Goal: Task Accomplishment & Management: Manage account settings

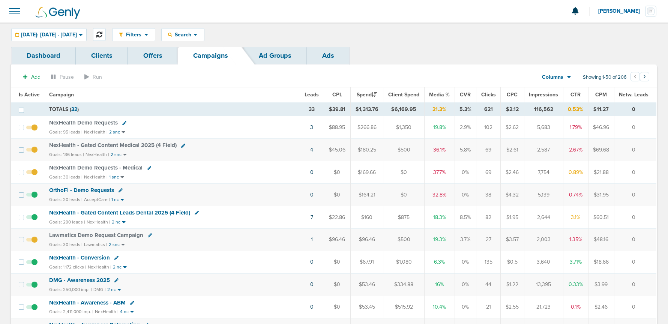
click at [102, 34] on icon at bounding box center [99, 34] width 6 height 6
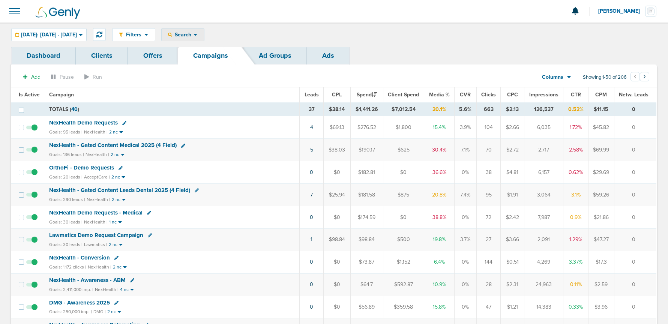
click at [172, 33] on icon at bounding box center [170, 35] width 4 height 4
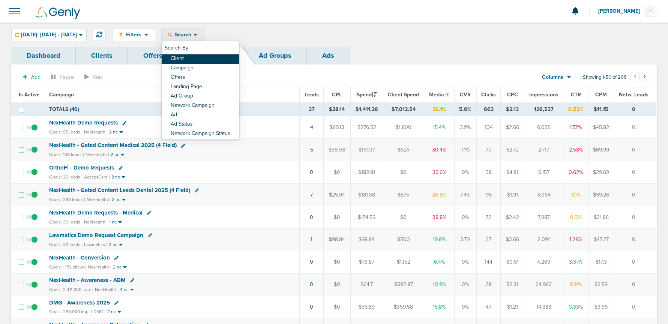
click at [201, 57] on link "Client" at bounding box center [201, 58] width 78 height 9
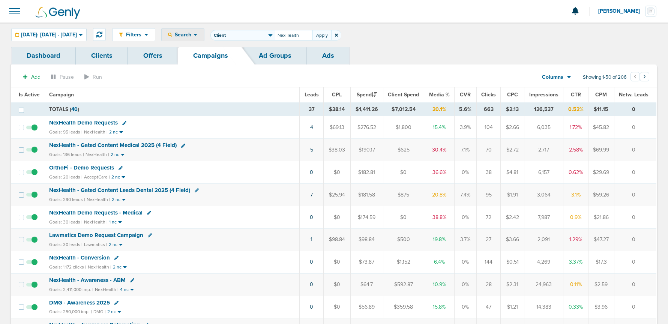
type input "NexHealth"
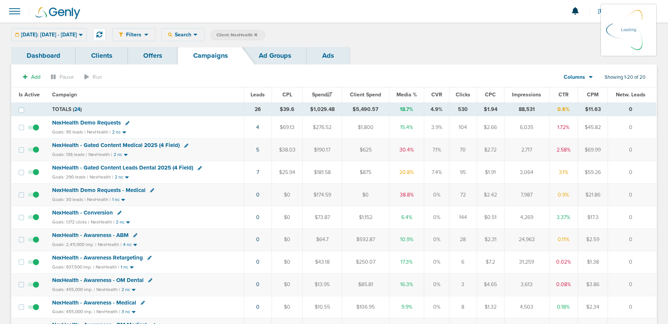
click at [73, 32] on div "Today: 09.24.2025 - 09.24.2025 Today Yesterday Last 7 Days Last 14 Days This Mo…" at bounding box center [48, 34] width 75 height 13
click at [70, 34] on div "Today: 09.24.2025 - 09.24.2025 Today Yesterday Last 7 Days Last 14 Days This Mo…" at bounding box center [48, 34] width 75 height 13
click at [77, 34] on span "Today: 09.24.2025 - 09.24.2025" at bounding box center [49, 34] width 56 height 5
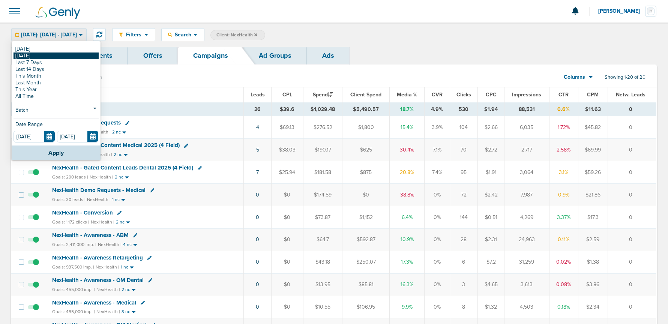
click at [42, 54] on link "[DATE]" at bounding box center [55, 55] width 85 height 7
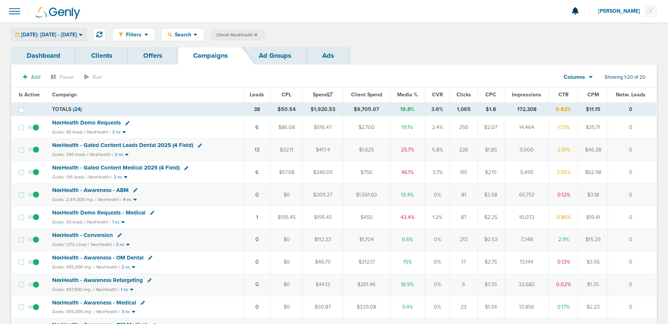
click at [51, 35] on span "Yesterday: 09.23.2025 - 09.23.2025" at bounding box center [49, 34] width 56 height 5
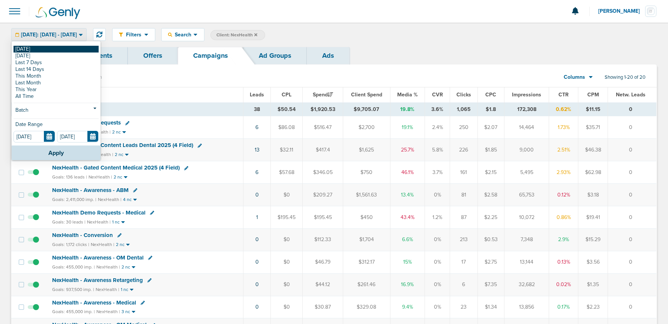
click at [43, 48] on link "[DATE]" at bounding box center [55, 49] width 85 height 7
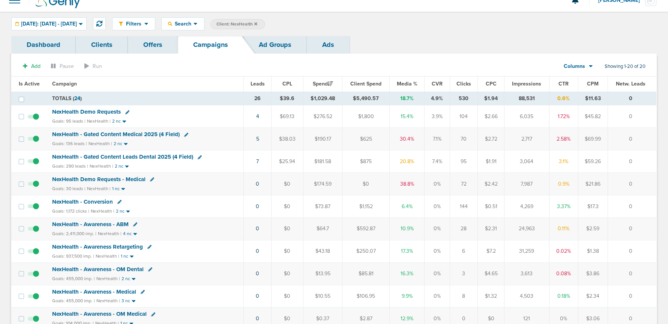
scroll to position [10, 0]
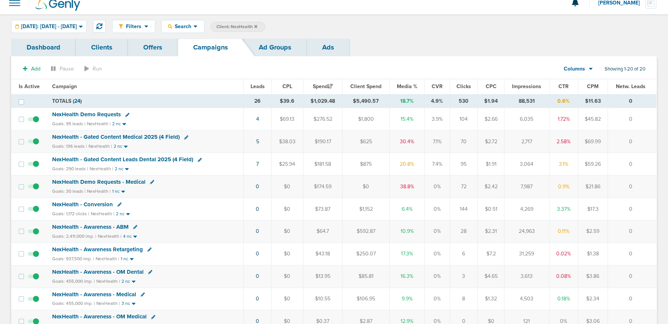
click at [257, 25] on icon at bounding box center [255, 26] width 3 height 4
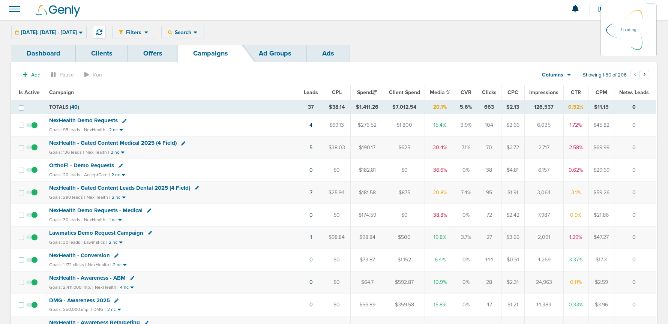
scroll to position [2, 0]
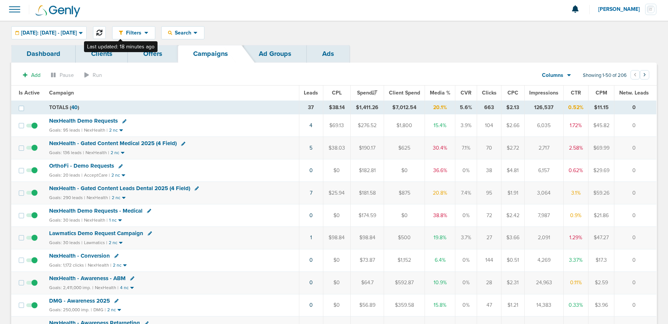
click at [102, 30] on icon at bounding box center [99, 33] width 6 height 6
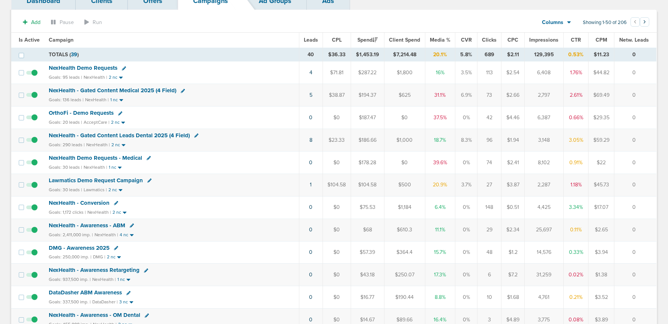
scroll to position [62, 0]
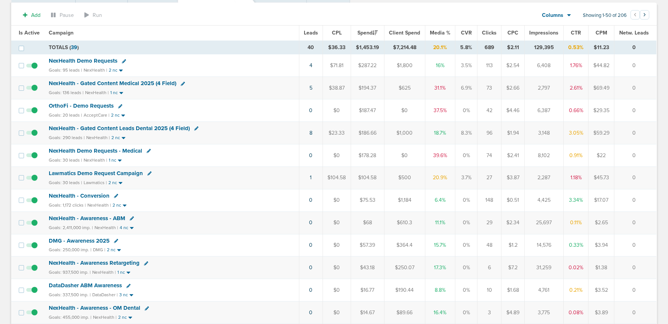
click at [106, 174] on span "Lawmatics Demo Request Campaign" at bounding box center [96, 173] width 94 height 7
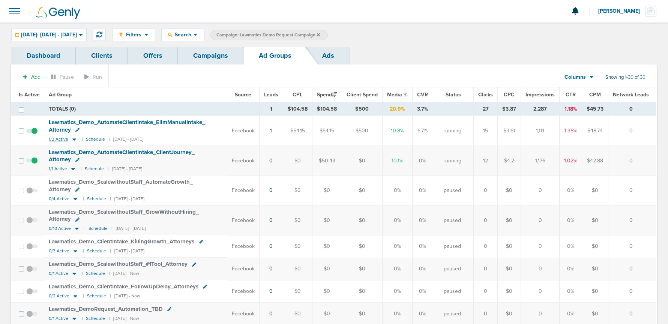
click at [74, 140] on icon at bounding box center [73, 139] width 7 height 6
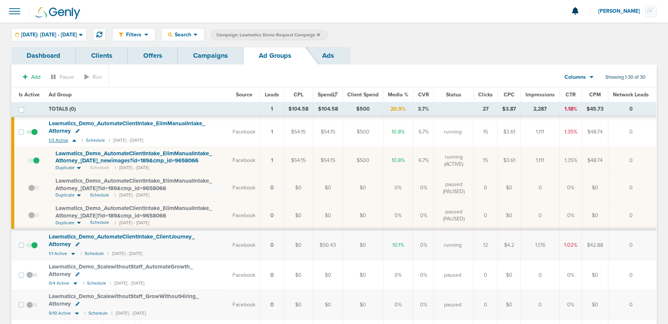
click at [74, 140] on icon at bounding box center [73, 140] width 7 height 6
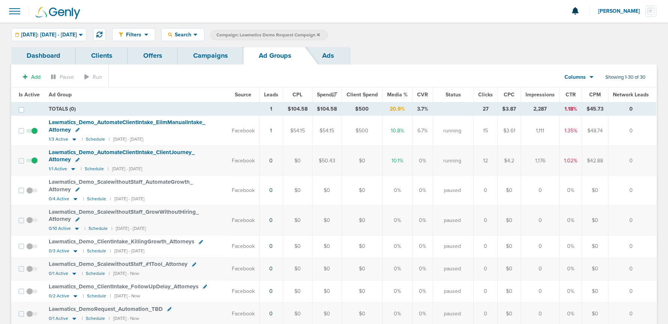
click at [224, 55] on link "Campaigns" at bounding box center [211, 56] width 66 height 18
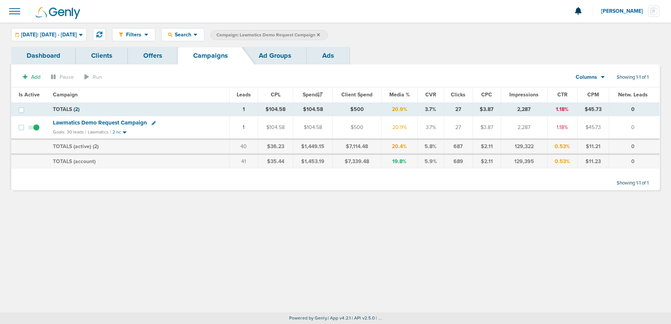
click at [320, 34] on icon at bounding box center [318, 34] width 3 height 3
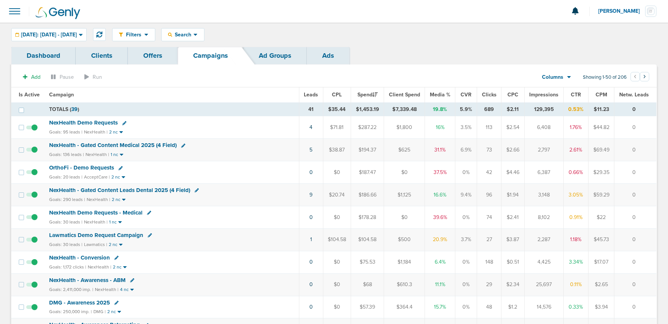
scroll to position [0, 0]
click at [88, 122] on span "NexHealth Demo Requests" at bounding box center [83, 122] width 69 height 7
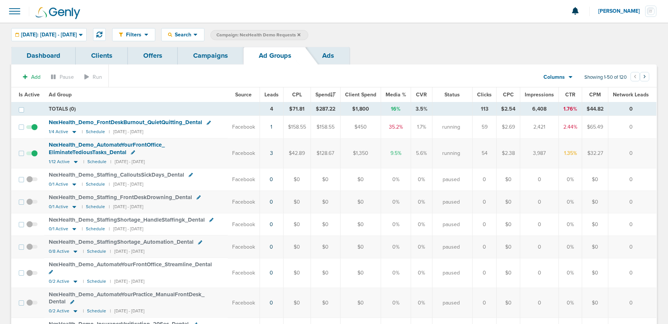
click at [212, 59] on link "Campaigns" at bounding box center [211, 56] width 66 height 18
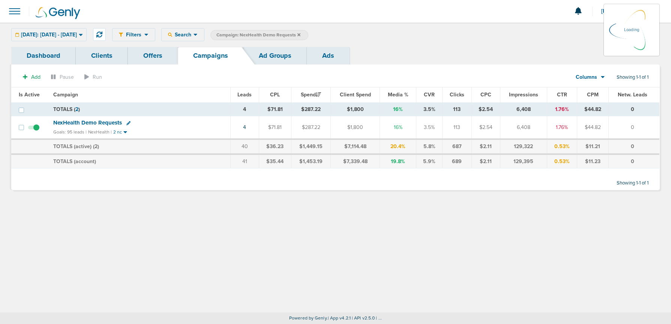
click at [300, 34] on icon at bounding box center [298, 35] width 3 height 4
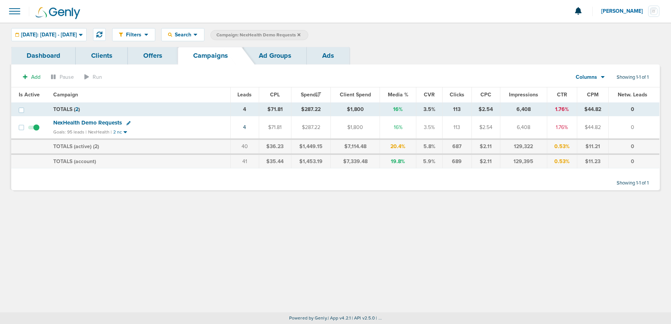
click at [308, 35] on label "Campaign: NexHealth Demo Requests" at bounding box center [259, 35] width 98 height 10
click at [300, 34] on icon at bounding box center [298, 34] width 3 height 3
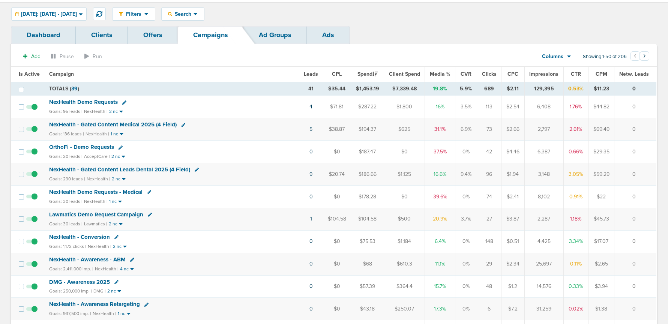
scroll to position [26, 0]
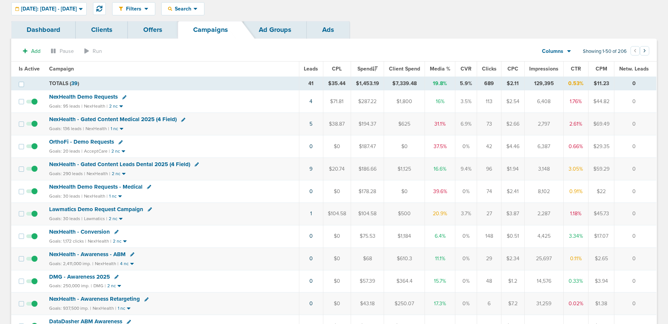
click at [87, 256] on span "NexHealth - Awareness - ABM" at bounding box center [87, 254] width 76 height 7
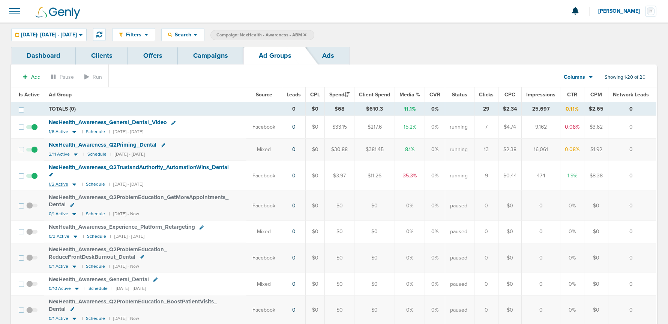
click at [72, 181] on icon at bounding box center [73, 184] width 7 height 6
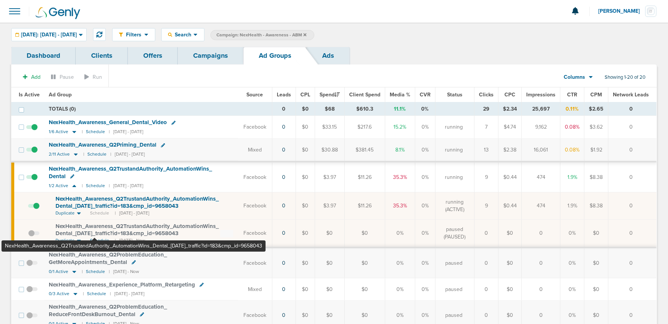
click at [94, 229] on span "NexHealth_ Awareness_ Q2TrustandAuthority_ AutomationWins_ Dental_ 09.08.25_ tr…" at bounding box center [136, 230] width 163 height 14
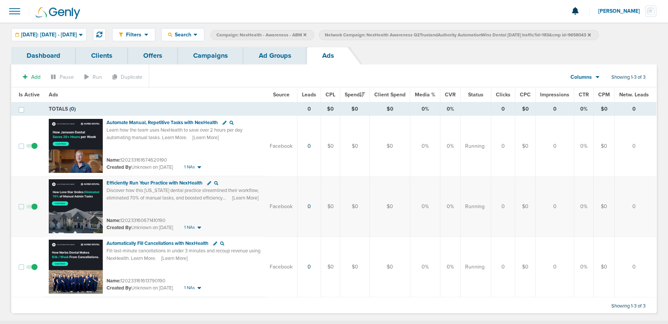
click at [261, 60] on link "Ad Groups" at bounding box center [274, 56] width 63 height 18
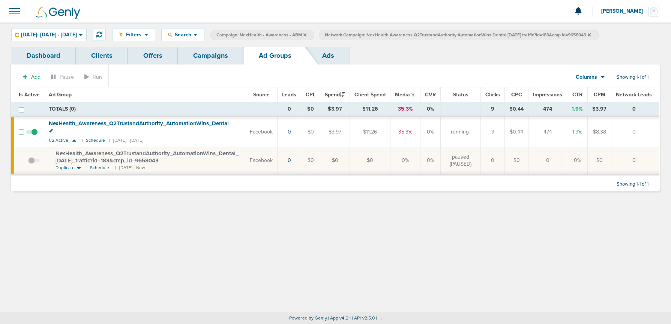
click at [590, 34] on icon at bounding box center [588, 35] width 3 height 4
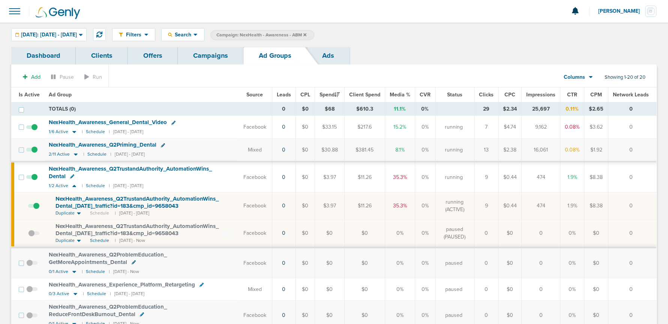
click at [91, 204] on span "NexHealth_ Awareness_ Q2TrustandAuthority_ AutomationWins_ Dental_ 04.30.25_ tr…" at bounding box center [136, 202] width 163 height 14
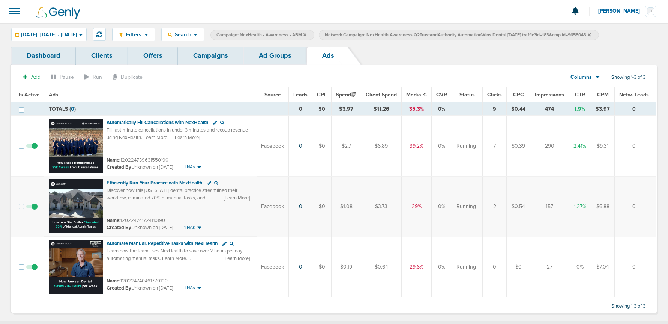
click at [270, 58] on link "Ad Groups" at bounding box center [274, 56] width 63 height 18
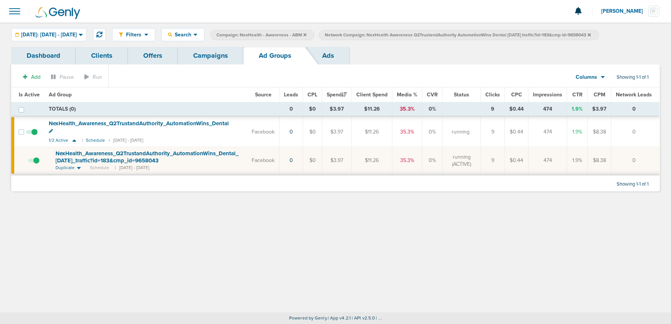
click at [590, 36] on icon at bounding box center [588, 35] width 3 height 4
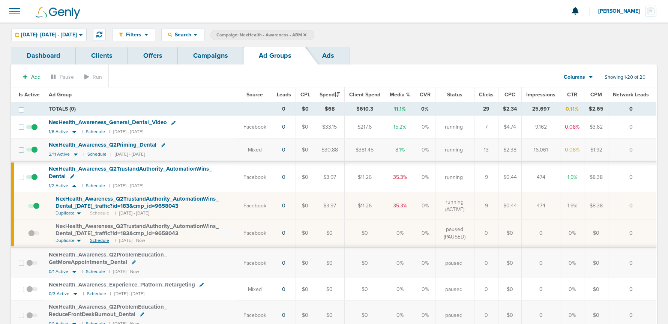
click at [95, 242] on span "Schedule" at bounding box center [99, 240] width 19 height 6
click at [30, 237] on span at bounding box center [33, 237] width 11 height 0
click at [28, 235] on input "checkbox" at bounding box center [28, 235] width 0 height 0
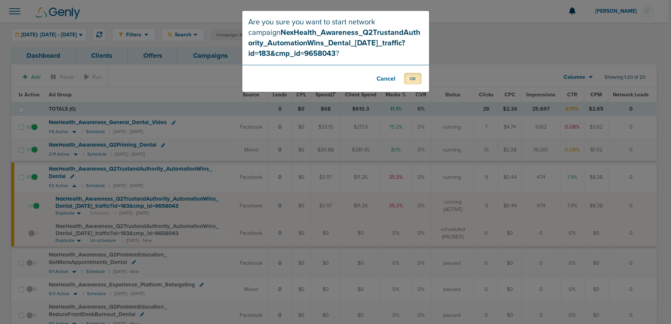
click at [413, 76] on button "OK" at bounding box center [413, 79] width 18 height 12
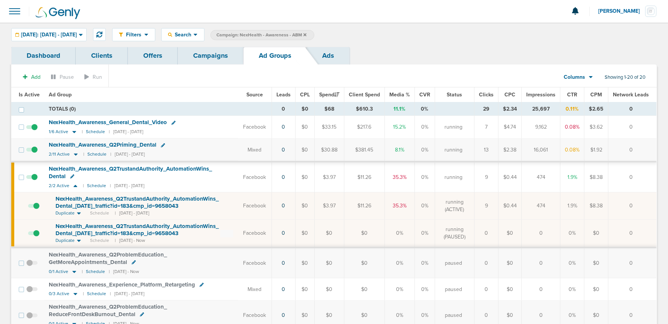
click at [37, 210] on span at bounding box center [33, 210] width 11 height 0
click at [28, 207] on input "checkbox" at bounding box center [28, 207] width 0 height 0
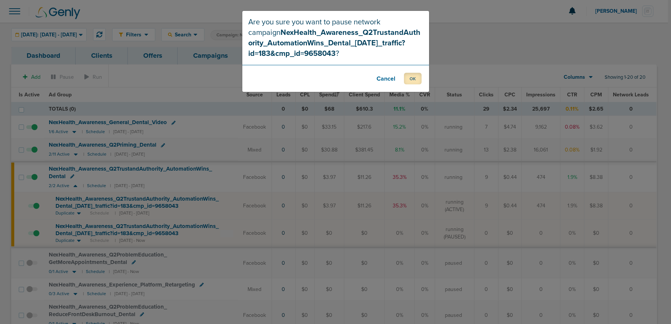
click at [415, 78] on button "OK" at bounding box center [413, 79] width 18 height 12
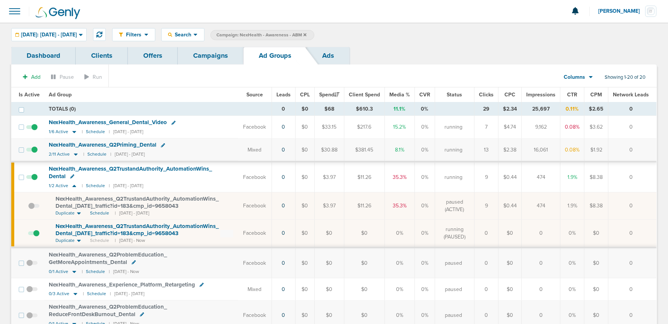
click at [72, 175] on icon at bounding box center [72, 176] width 4 height 4
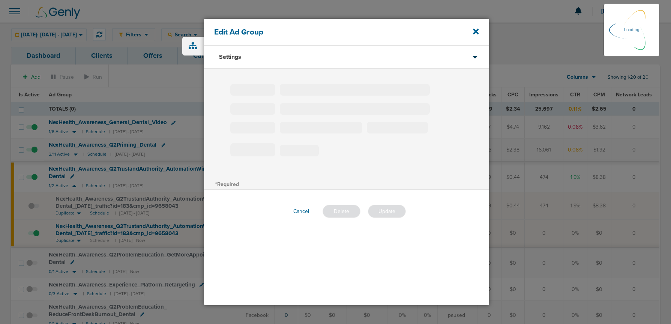
type input "NexHealth_Awareness_Q2TrustandAuthority_AutomationWins_Dental"
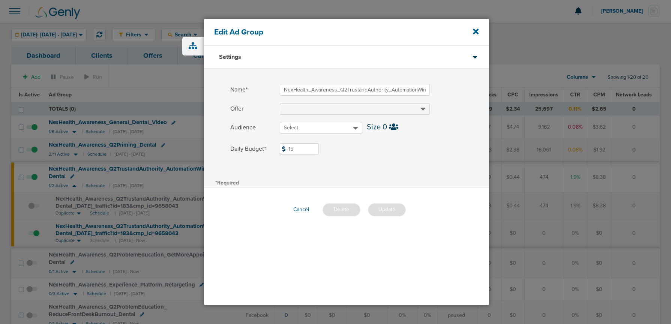
drag, startPoint x: 280, startPoint y: 151, endPoint x: 265, endPoint y: 150, distance: 14.3
click at [265, 150] on label "Daily Budget* 15 $15" at bounding box center [359, 149] width 259 height 12
type input "2"
type input "30"
click at [406, 160] on span at bounding box center [384, 158] width 209 height 5
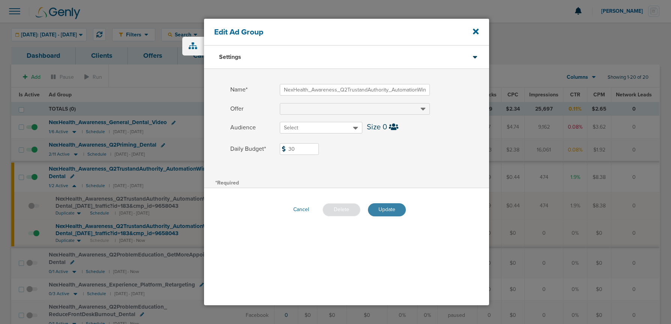
click at [385, 213] on button "Update" at bounding box center [387, 209] width 38 height 13
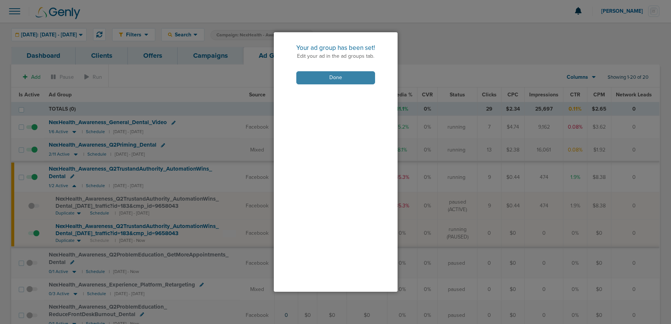
click at [316, 76] on button "Done" at bounding box center [335, 77] width 79 height 13
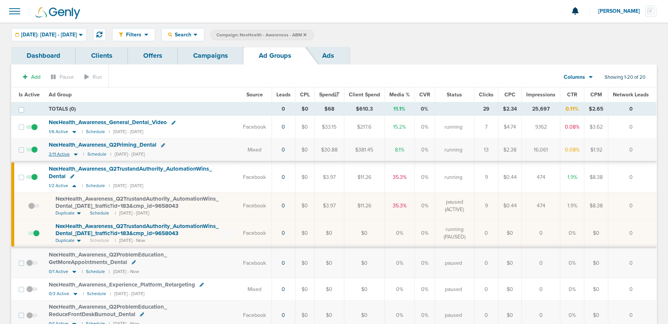
click at [75, 154] on icon at bounding box center [76, 155] width 4 height 2
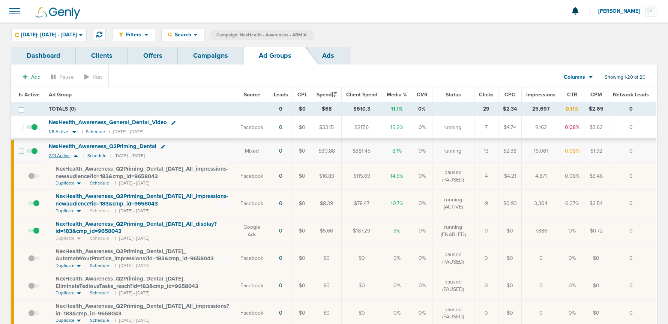
drag, startPoint x: 76, startPoint y: 155, endPoint x: 75, endPoint y: 151, distance: 4.7
click at [76, 155] on icon at bounding box center [75, 156] width 7 height 6
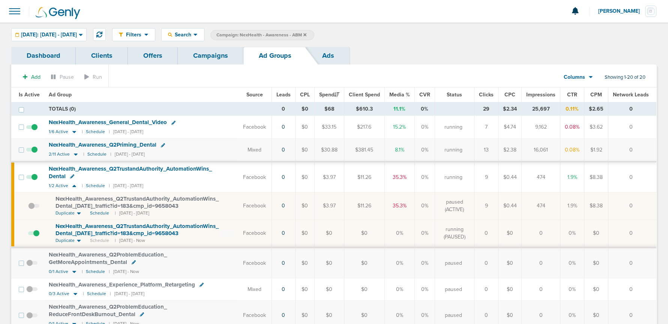
click at [77, 131] on div "1/6 Active | Schedule | 09/22/2025 - 09/25/2025" at bounding box center [96, 132] width 94 height 6
click at [76, 131] on icon at bounding box center [73, 132] width 7 height 6
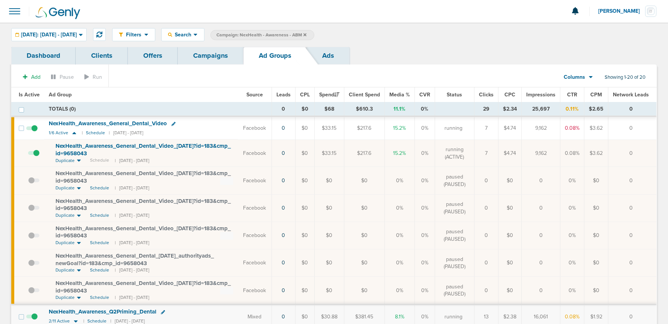
click at [172, 123] on icon at bounding box center [173, 124] width 4 height 4
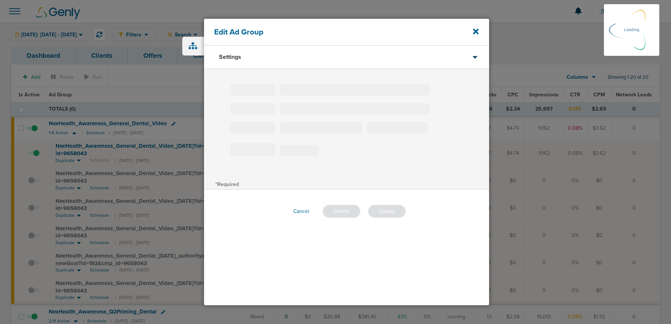
type input "NexHealth_Awareness_General_Dental_Video"
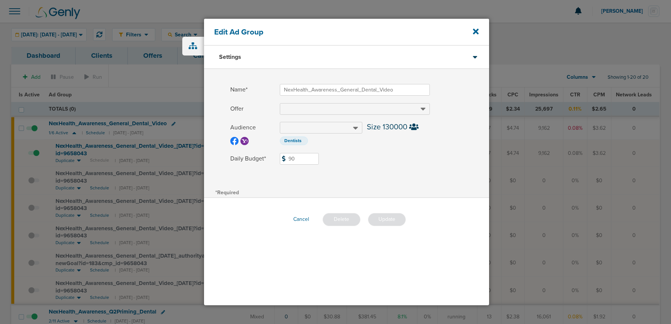
drag, startPoint x: 302, startPoint y: 157, endPoint x: 254, endPoint y: 153, distance: 47.8
click at [254, 153] on label "Daily Budget* 90 $90" at bounding box center [359, 159] width 259 height 12
type input "110"
click at [391, 221] on button "Update" at bounding box center [387, 219] width 38 height 13
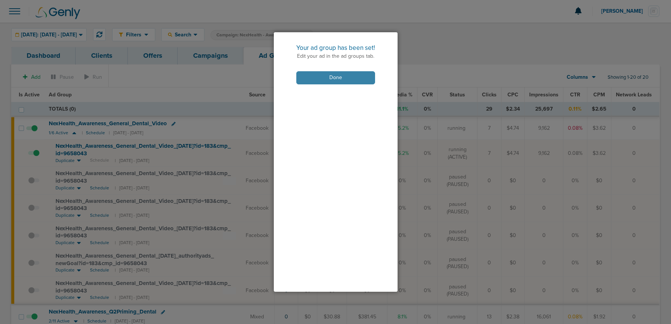
click at [329, 75] on button "Done" at bounding box center [335, 77] width 79 height 13
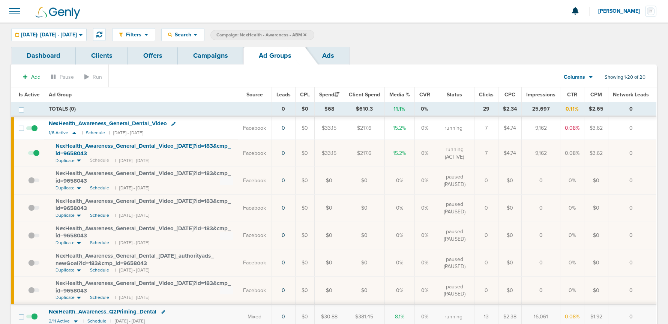
click at [214, 60] on link "Campaigns" at bounding box center [211, 56] width 66 height 18
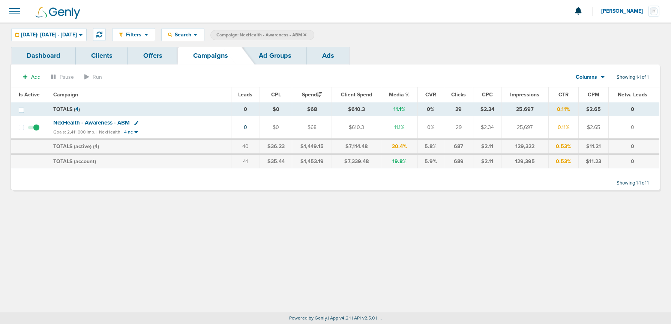
click at [306, 34] on icon at bounding box center [304, 35] width 3 height 4
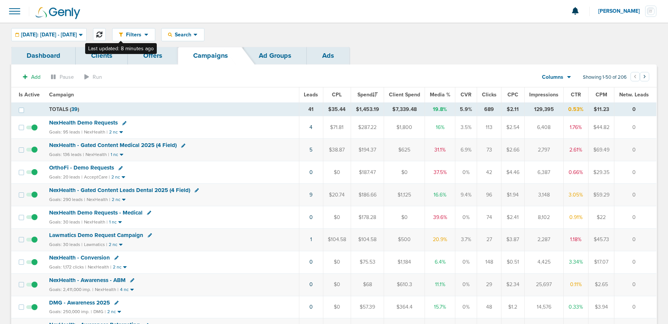
click at [102, 35] on icon at bounding box center [99, 34] width 6 height 6
click at [102, 33] on icon at bounding box center [99, 34] width 6 height 6
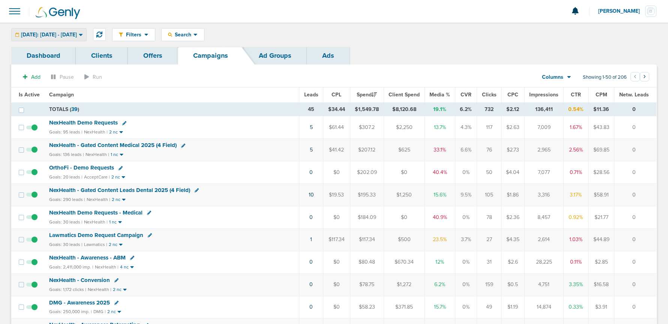
click at [50, 39] on div "Today: 09.24.2025 - 09.24.2025" at bounding box center [49, 34] width 75 height 12
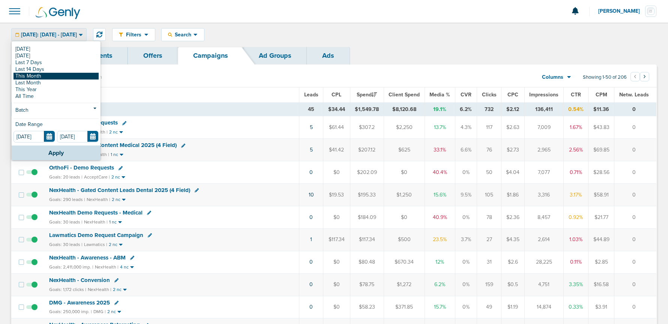
click at [45, 78] on link "This Month" at bounding box center [55, 76] width 85 height 7
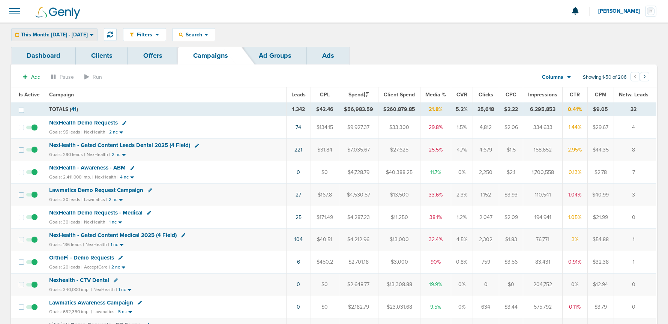
click at [68, 34] on span "This Month: 09.01.2025 - 09.30.2025" at bounding box center [54, 34] width 67 height 5
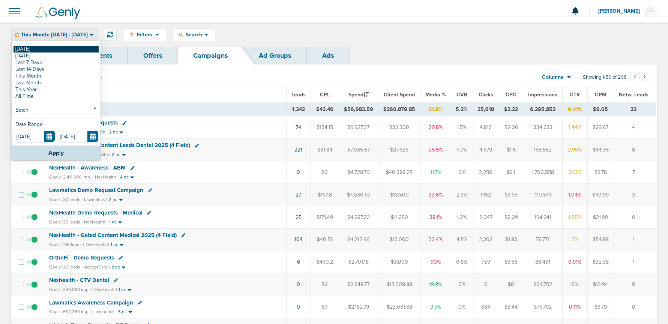
click at [61, 48] on link "[DATE]" at bounding box center [55, 49] width 85 height 7
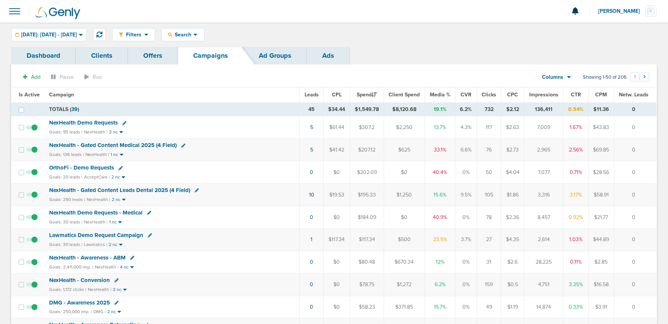
click at [88, 122] on span "NexHealth Demo Requests" at bounding box center [83, 122] width 69 height 7
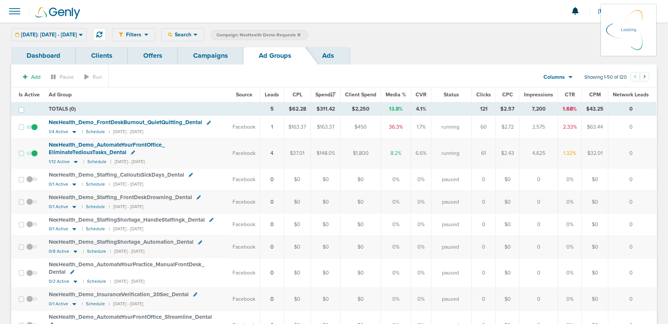
click at [60, 34] on div "Today: 09.24.2025 - 09.24.2025 Today Yesterday Last 7 Days Last 14 Days This Mo…" at bounding box center [48, 34] width 75 height 13
click at [83, 35] on icon at bounding box center [81, 34] width 4 height 6
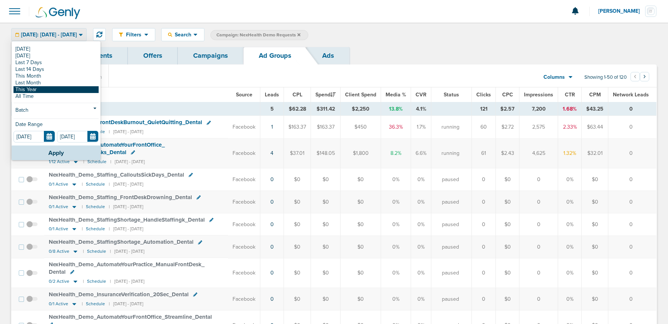
click at [49, 91] on link "This Year" at bounding box center [55, 89] width 85 height 7
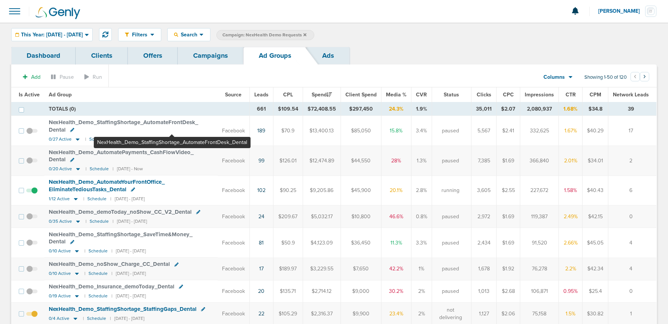
click at [172, 121] on span "NexHealth_ Demo_ StaffingShortage_ AutomateFrontDesk_ Dental" at bounding box center [123, 126] width 149 height 14
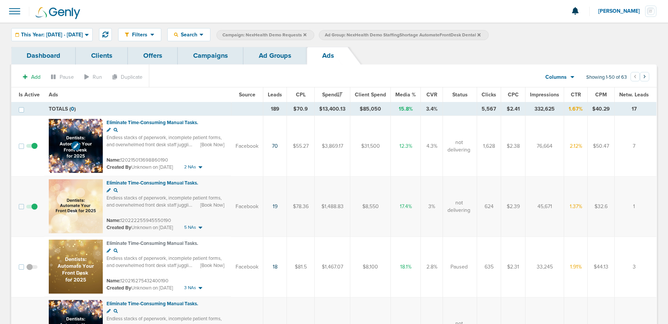
click at [90, 128] on img at bounding box center [76, 146] width 54 height 54
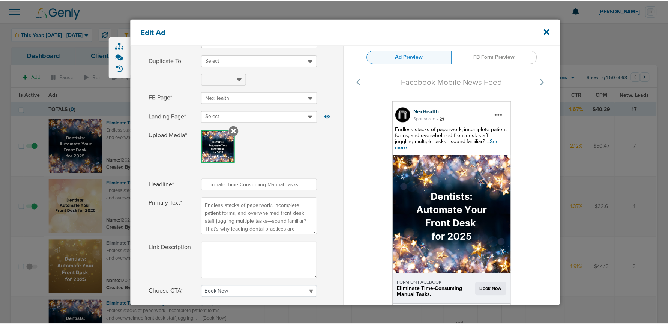
scroll to position [69, 0]
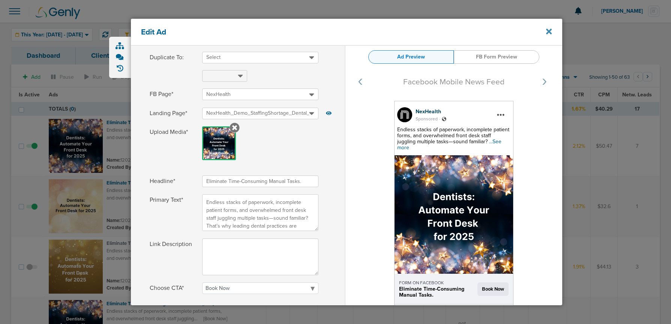
click at [550, 28] on icon at bounding box center [549, 31] width 6 height 8
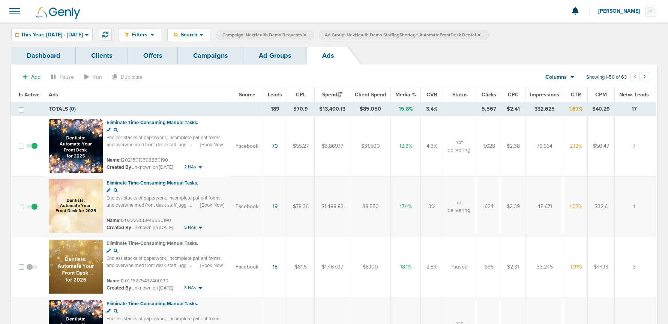
click at [278, 97] on span "Leads" at bounding box center [275, 94] width 14 height 6
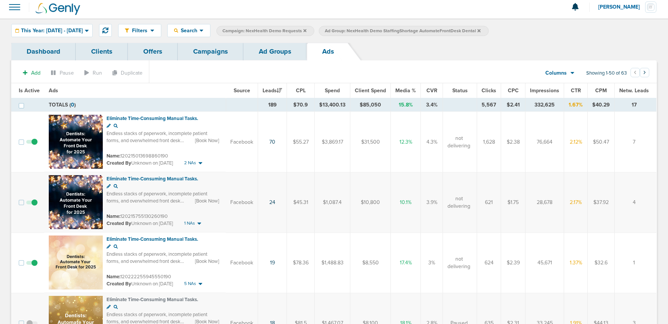
scroll to position [9, 0]
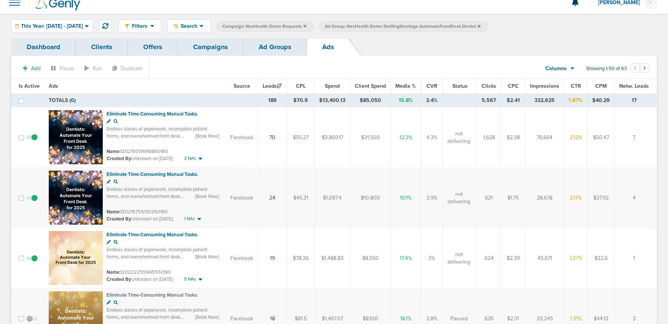
click at [283, 47] on link "Ad Groups" at bounding box center [274, 47] width 63 height 18
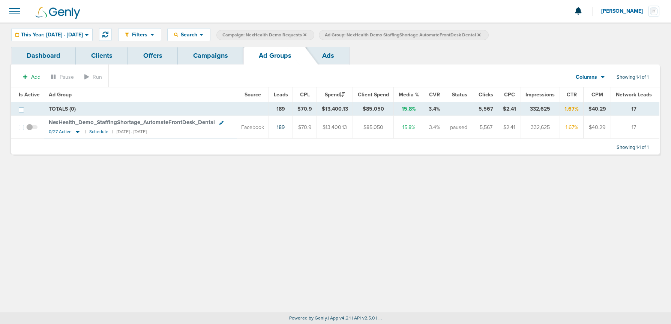
click at [480, 34] on icon at bounding box center [478, 35] width 3 height 4
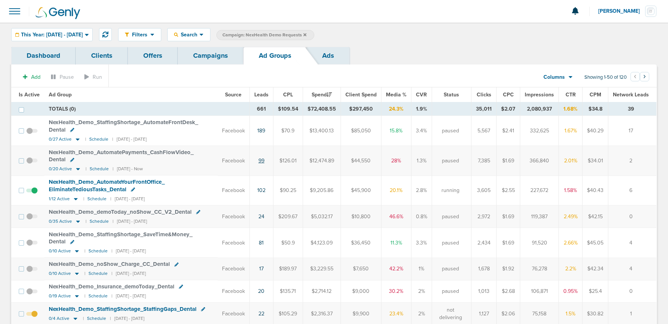
click at [264, 160] on link "99" at bounding box center [261, 160] width 6 height 6
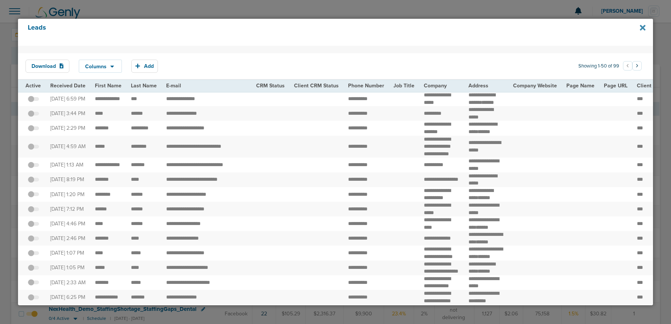
click at [642, 28] on icon at bounding box center [642, 28] width 6 height 6
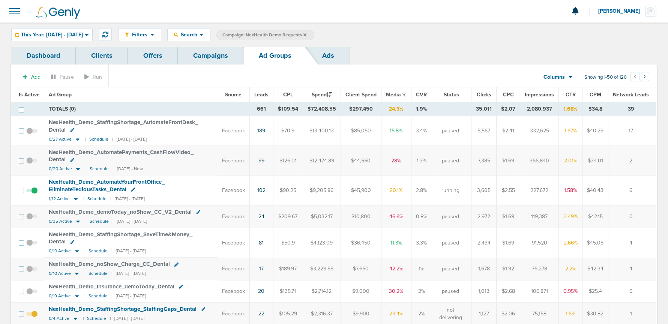
click at [116, 152] on span "NexHealth_ Demo_ AutomatePayments_ CashFlowVideo_ Dental" at bounding box center [121, 156] width 145 height 14
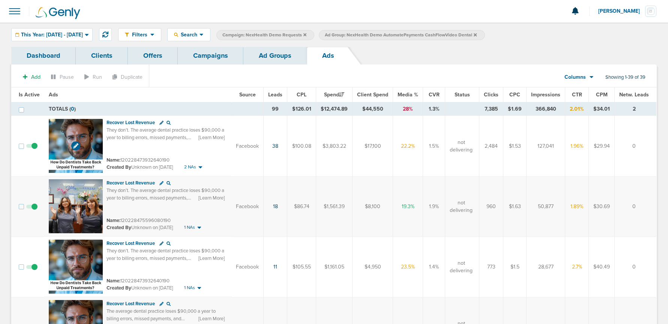
click at [83, 133] on img at bounding box center [76, 146] width 54 height 54
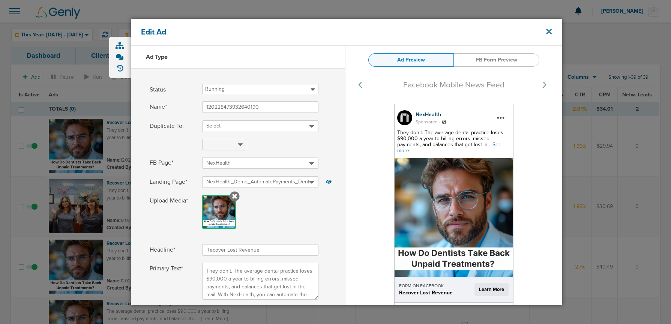
click at [551, 31] on icon at bounding box center [549, 31] width 6 height 8
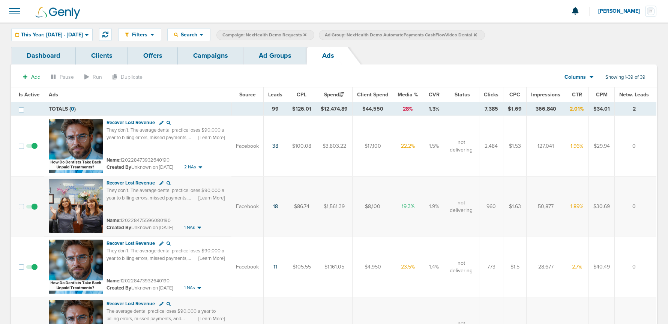
click at [268, 56] on link "Ad Groups" at bounding box center [274, 56] width 63 height 18
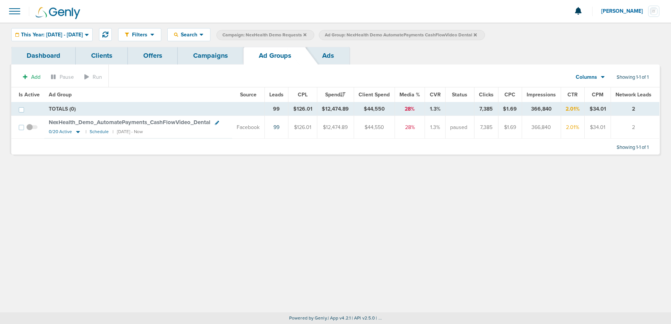
click at [476, 33] on icon at bounding box center [474, 34] width 3 height 3
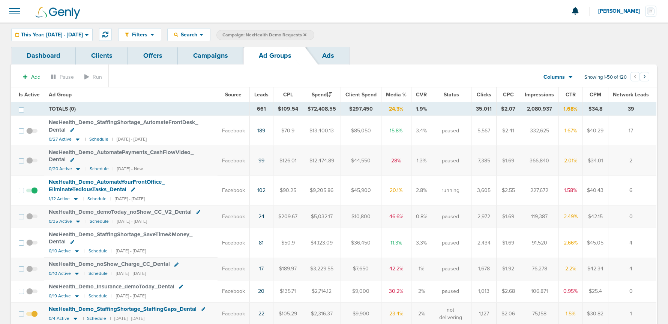
click at [90, 187] on span "NexHealth_ Demo_ AutomateYourFrontOffice_ EliminateTediousTasks_ Dental" at bounding box center [107, 185] width 116 height 14
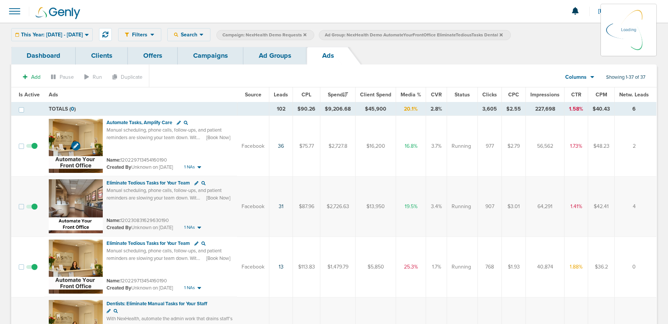
click at [90, 123] on img at bounding box center [76, 146] width 54 height 54
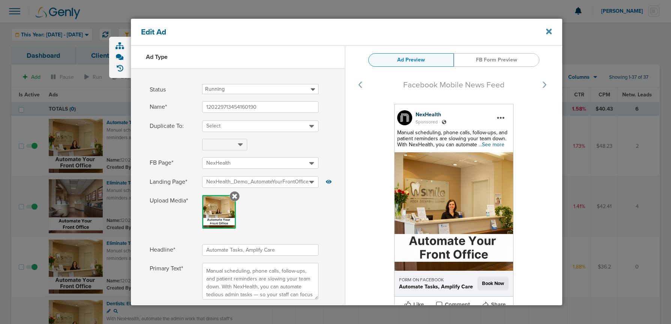
click at [550, 31] on icon at bounding box center [549, 31] width 6 height 8
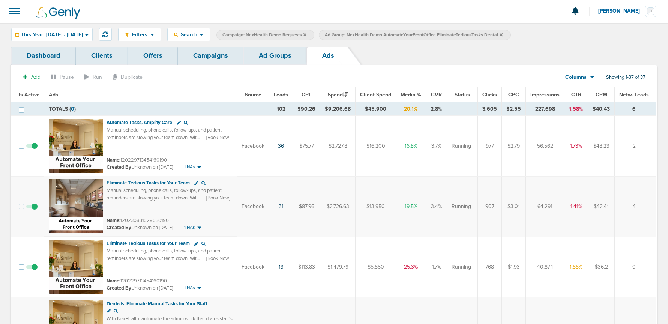
click at [272, 58] on link "Ad Groups" at bounding box center [274, 56] width 63 height 18
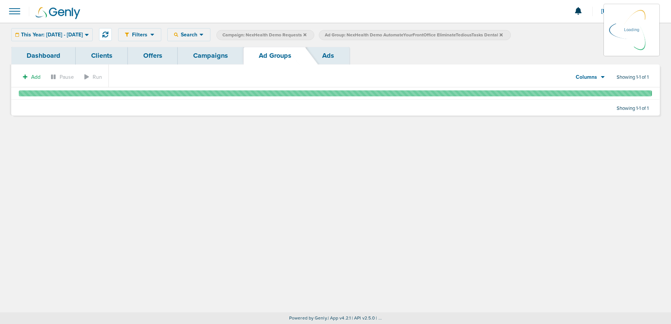
click at [332, 55] on link "Ads" at bounding box center [328, 56] width 43 height 18
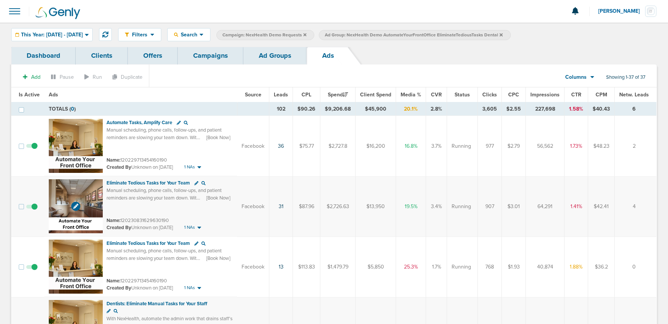
click at [84, 186] on img at bounding box center [76, 206] width 54 height 54
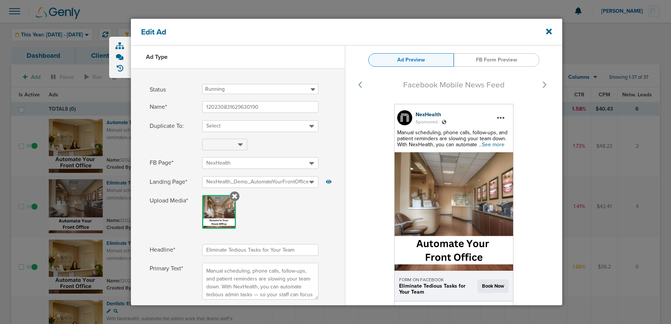
select select "book_travel"
click at [549, 31] on icon at bounding box center [549, 31] width 6 height 6
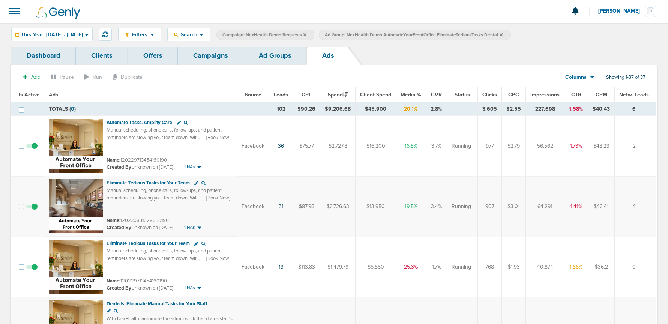
click at [276, 54] on link "Ad Groups" at bounding box center [274, 56] width 63 height 18
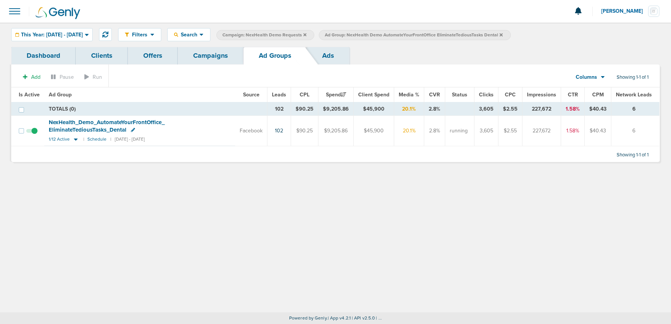
click at [502, 33] on icon at bounding box center [500, 35] width 3 height 4
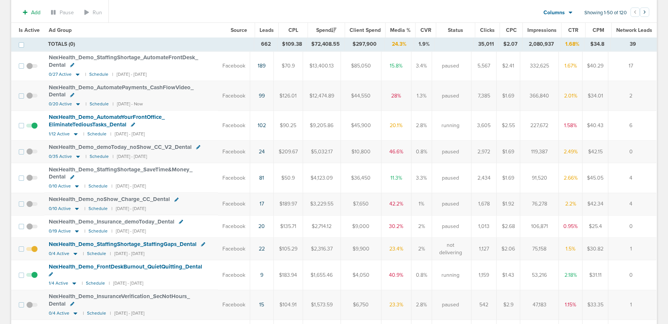
scroll to position [68, 0]
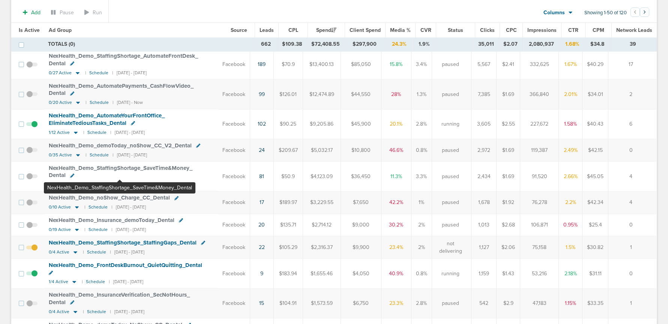
click at [120, 168] on span "NexHealth_ Demo_ StaffingShortage_ SaveTime&Money_ Dental" at bounding box center [121, 172] width 144 height 14
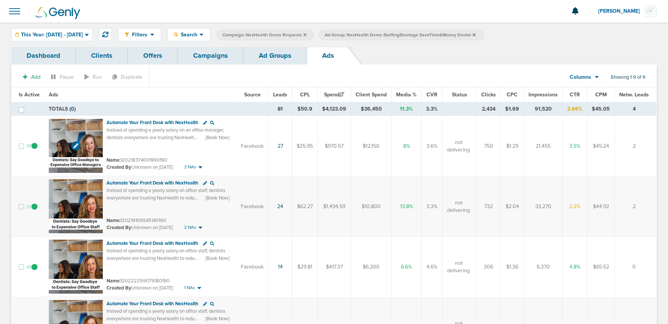
click at [86, 130] on img at bounding box center [76, 146] width 54 height 54
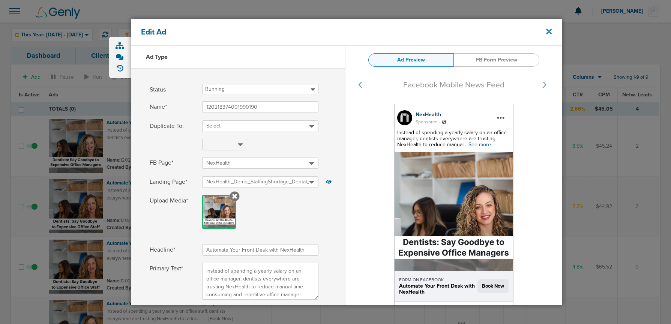
click at [546, 30] on icon at bounding box center [549, 31] width 6 height 6
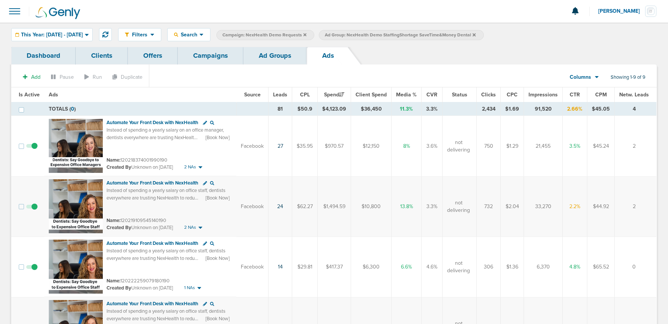
click at [263, 60] on link "Ad Groups" at bounding box center [274, 56] width 63 height 18
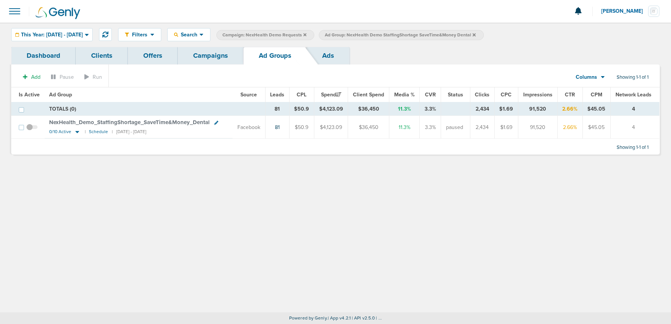
click at [475, 33] on icon at bounding box center [473, 34] width 3 height 3
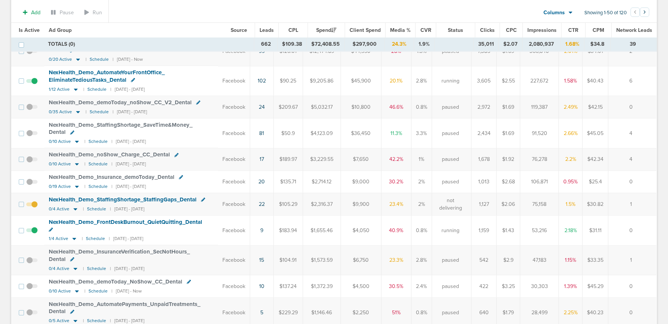
scroll to position [117, 0]
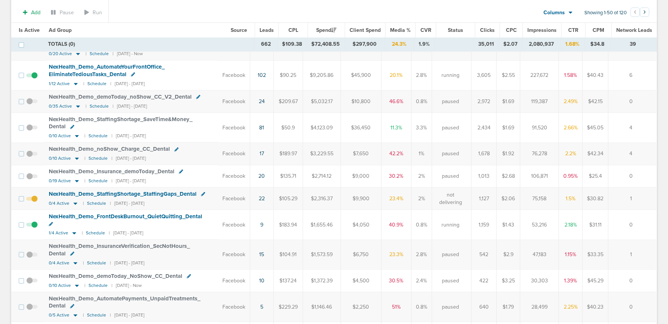
click at [131, 149] on span "NexHealth_ Demo_ noShow_ Charge_ CC_ Dental" at bounding box center [109, 148] width 121 height 7
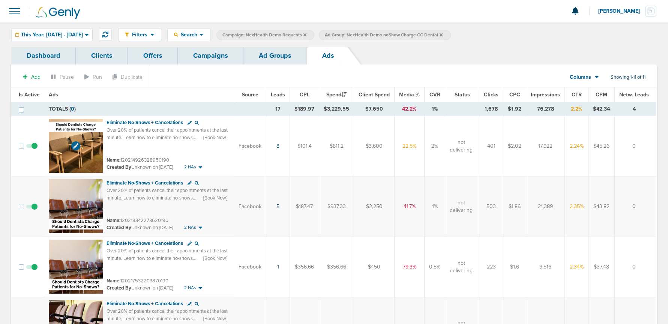
scroll to position [0, 0]
drag, startPoint x: 269, startPoint y: 55, endPoint x: 271, endPoint y: 65, distance: 10.8
click at [269, 55] on link "Ad Groups" at bounding box center [274, 55] width 63 height 18
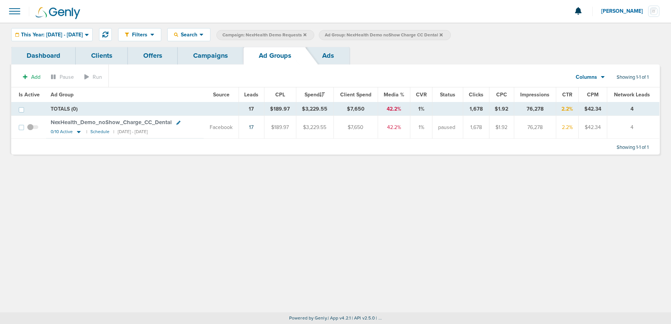
click at [442, 35] on icon at bounding box center [440, 34] width 3 height 3
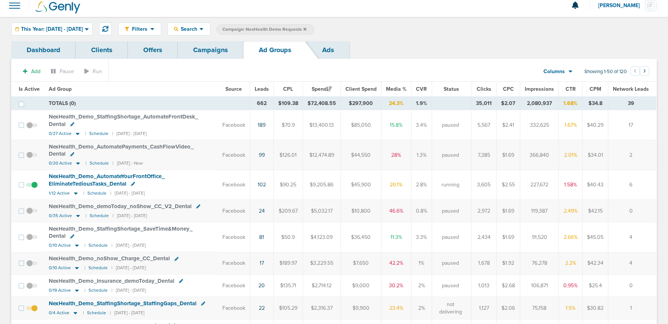
scroll to position [7, 0]
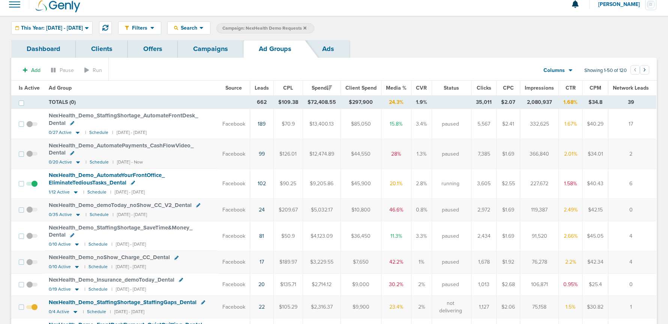
click at [152, 204] on span "NexHealth_ Demo_ demoToday_ noShow_ CC_ V2_ Dental" at bounding box center [120, 205] width 143 height 7
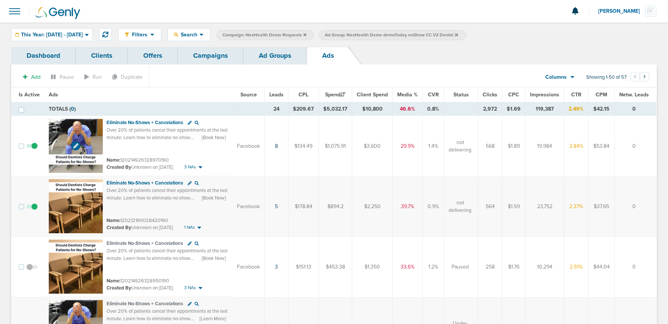
click at [88, 132] on img at bounding box center [76, 146] width 54 height 54
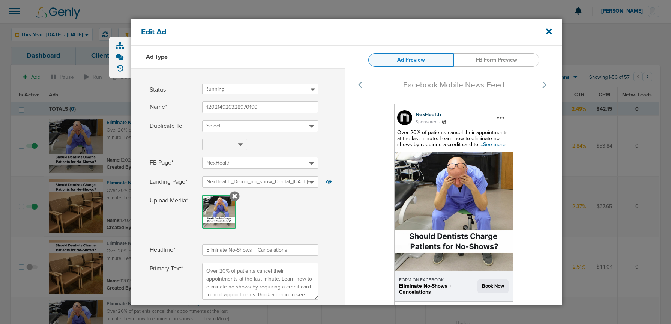
select select "book_travel"
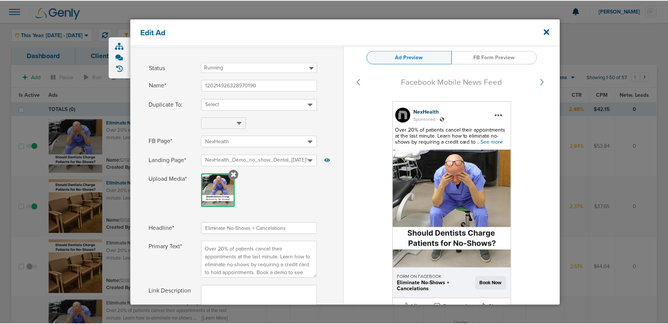
scroll to position [22, 0]
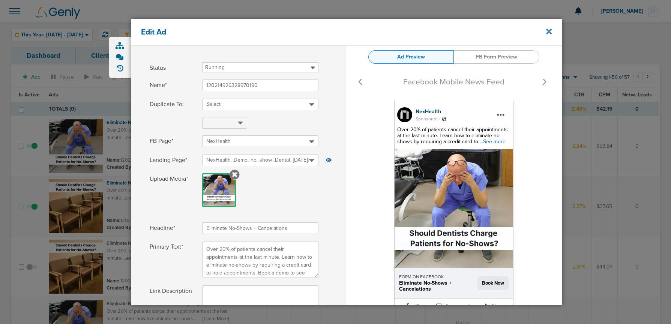
drag, startPoint x: 544, startPoint y: 37, endPoint x: 548, endPoint y: 34, distance: 4.8
click at [545, 36] on div "Edit Ad" at bounding box center [346, 32] width 431 height 27
click at [548, 34] on icon at bounding box center [549, 31] width 6 height 8
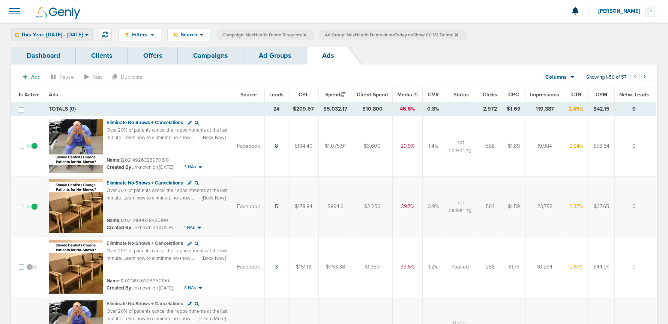
click at [80, 37] on div "This Year: [DATE] - [DATE]" at bounding box center [52, 34] width 81 height 12
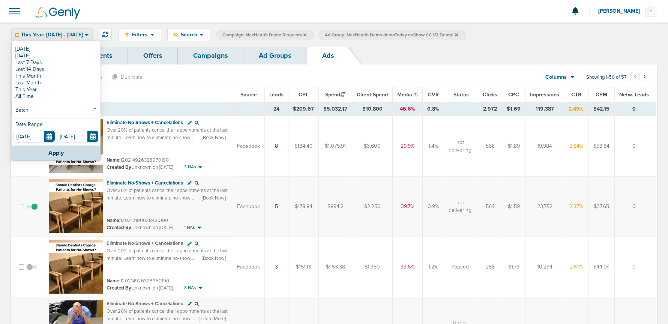
click at [44, 48] on link "[DATE]" at bounding box center [55, 49] width 85 height 7
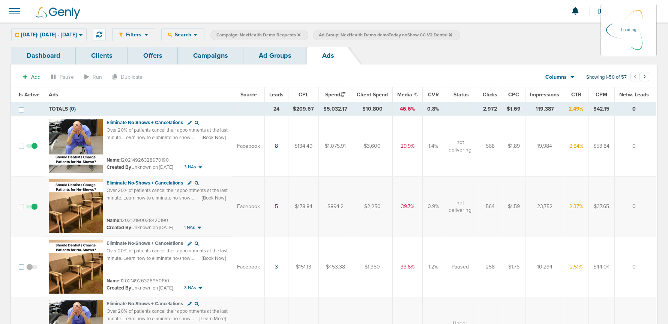
click at [205, 58] on link "Campaigns" at bounding box center [211, 56] width 66 height 18
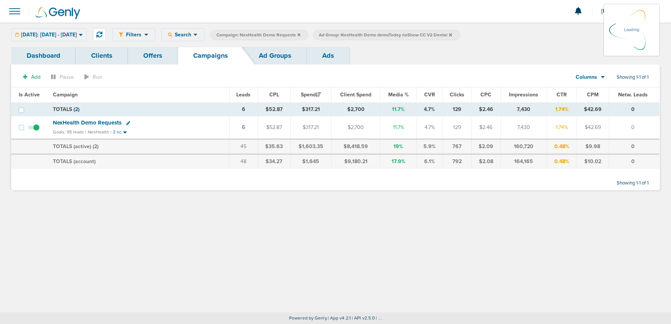
click at [452, 33] on icon at bounding box center [450, 35] width 3 height 4
click at [452, 35] on icon at bounding box center [450, 34] width 3 height 3
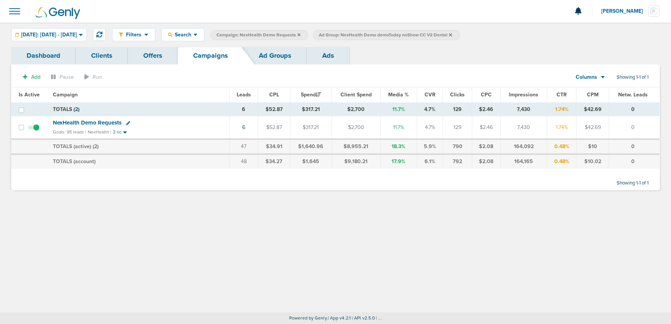
click at [300, 34] on icon at bounding box center [298, 34] width 3 height 3
click at [349, 34] on icon at bounding box center [347, 34] width 3 height 3
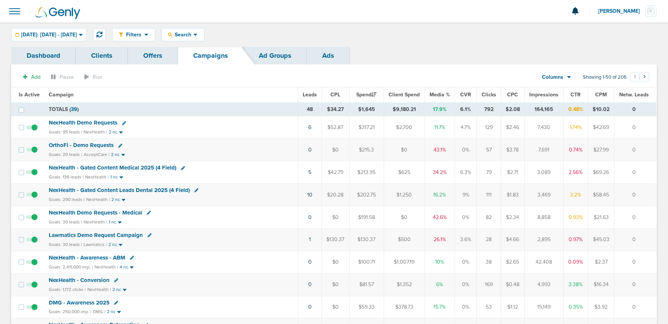
click at [94, 123] on span "NexHealth Demo Requests" at bounding box center [83, 122] width 69 height 7
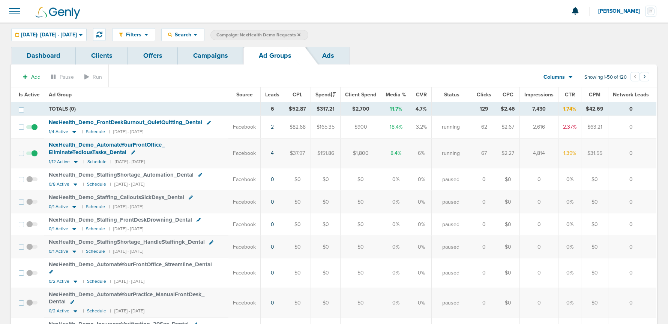
click at [208, 57] on link "Campaigns" at bounding box center [211, 56] width 66 height 18
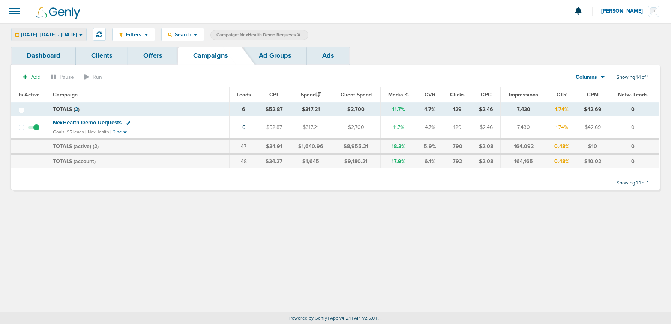
click at [67, 34] on span "Today: 09.24.2025 - 09.24.2025" at bounding box center [49, 34] width 56 height 5
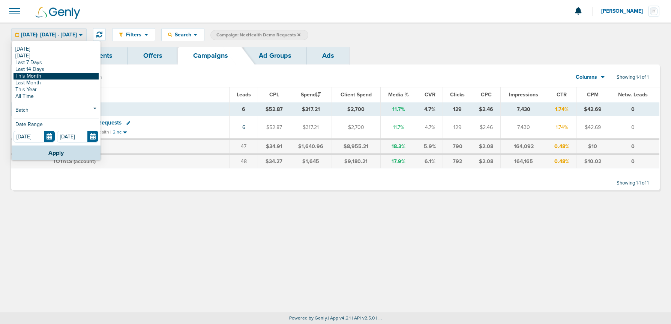
click at [54, 75] on link "This Month" at bounding box center [55, 76] width 85 height 7
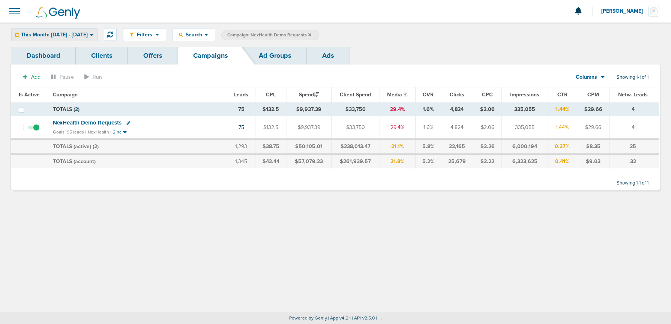
drag, startPoint x: 40, startPoint y: 43, endPoint x: 42, endPoint y: 40, distance: 4.0
click at [41, 40] on div "Filters Active Only Settings Status Active Inactive Objectives MQL SQL Traffic …" at bounding box center [335, 34] width 671 height 24
click at [42, 38] on div "This Month: 09.01.2025 - 09.30.2025" at bounding box center [54, 34] width 85 height 12
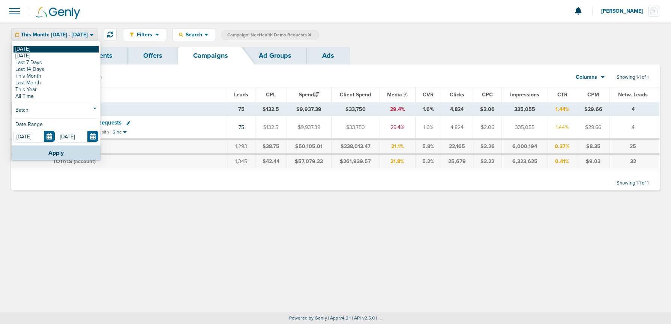
click at [41, 49] on link "[DATE]" at bounding box center [55, 49] width 85 height 7
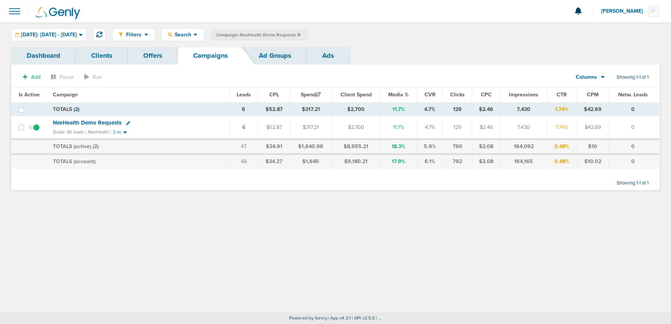
click at [300, 35] on icon at bounding box center [298, 35] width 3 height 4
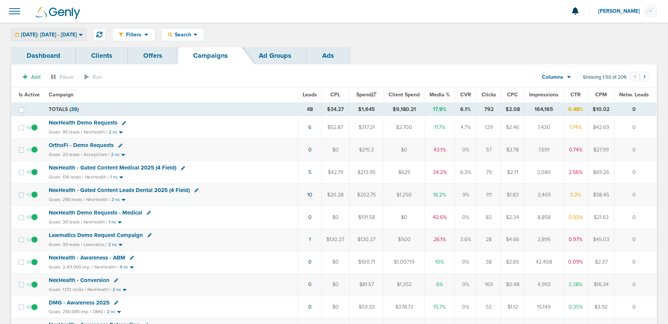
click at [24, 32] on span "Today: 09.24.2025 - 09.24.2025" at bounding box center [49, 34] width 56 height 5
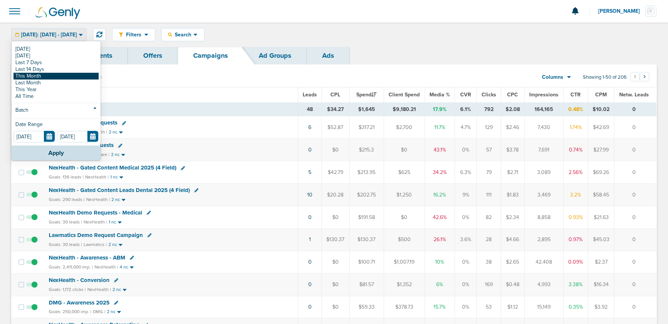
click at [27, 75] on link "This Month" at bounding box center [55, 76] width 85 height 7
